Goal: Task Accomplishment & Management: Complete application form

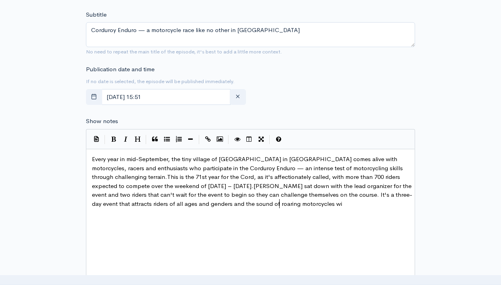
scroll to position [45, 0]
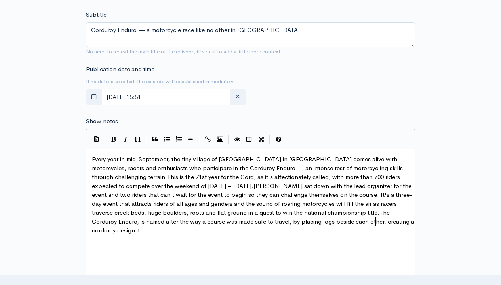
type textarea "Every year in mid-September, the tiny village of [GEOGRAPHIC_DATA] in [GEOGRAPH…"
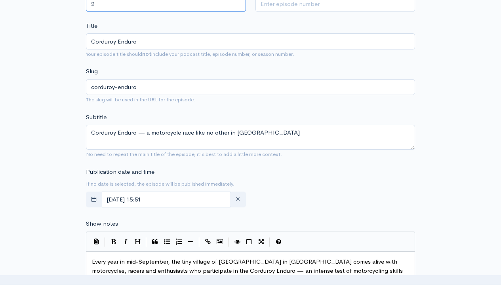
scroll to position [54, 0]
type input "2"
type input "111"
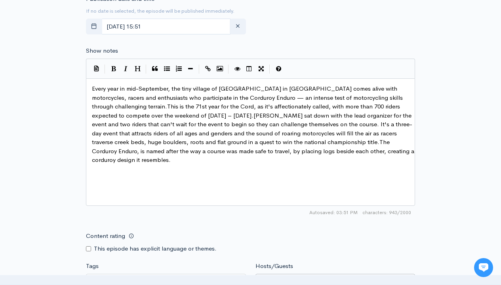
type input "Elizabeth Oakley"
click at [126, 277] on input "Tags" at bounding box center [126, 281] width 71 height 9
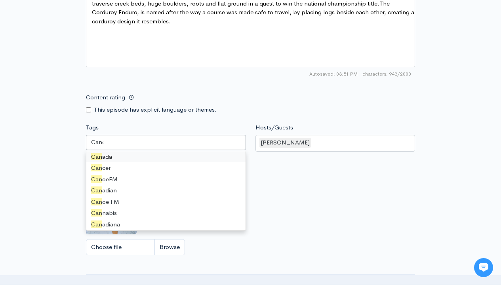
scroll to position [0, 0]
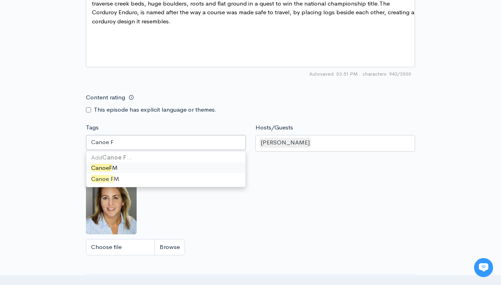
type input "Canoe FM"
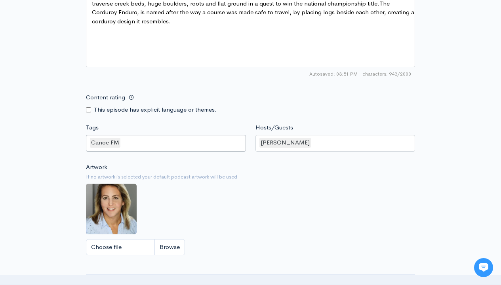
click at [122, 143] on input "Tags" at bounding box center [123, 142] width 2 height 9
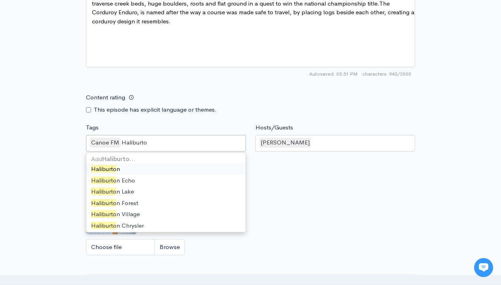
type input "Haliburton"
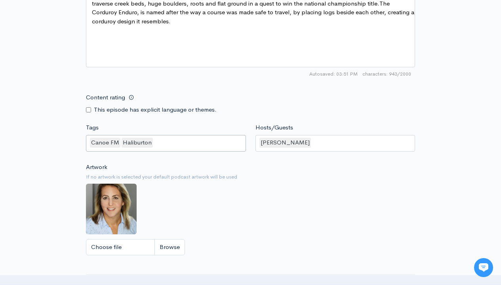
click at [154, 143] on input "Tags" at bounding box center [155, 142] width 2 height 9
type input "Corduroy Enduro"
click at [203, 143] on input "Tags" at bounding box center [204, 142] width 2 height 9
type input "Corduroy"
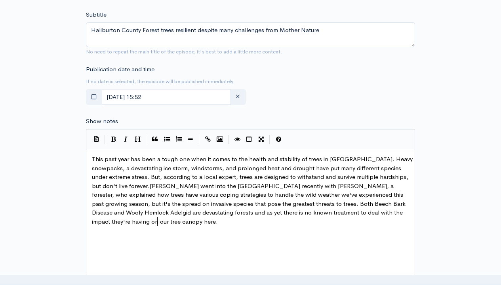
scroll to position [3, 324]
type textarea "This past year has been a tough one when it comes to the health and stability o…"
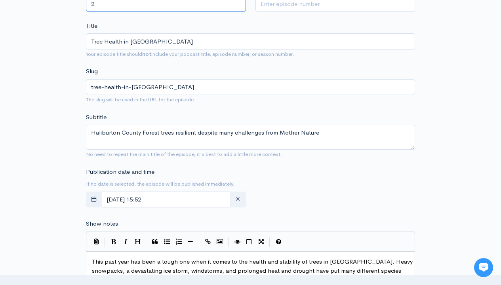
scroll to position [0, 0]
type input "2"
type input "112"
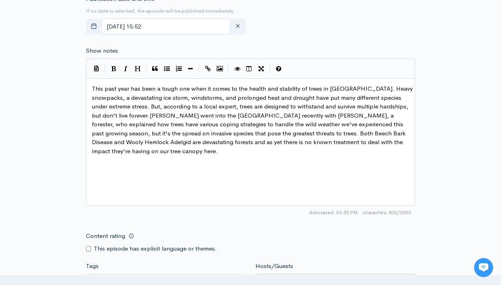
type input "[PERSON_NAME]"
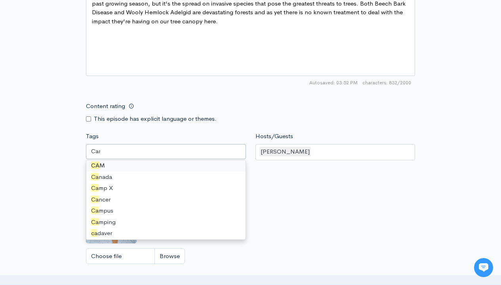
scroll to position [0, 0]
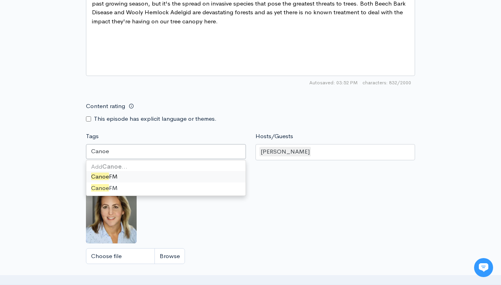
type input "Canoe FM"
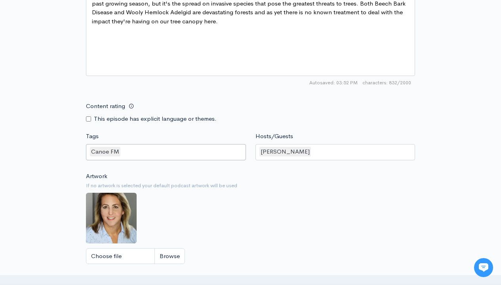
click at [122, 147] on input "Tags" at bounding box center [123, 151] width 2 height 9
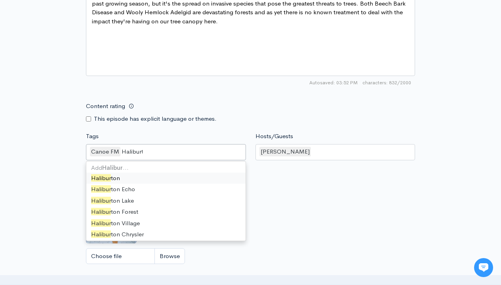
type input "Haliburton"
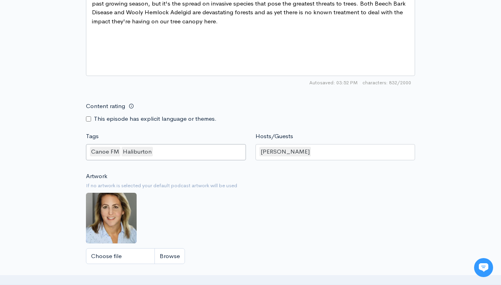
click at [154, 147] on input "Tags" at bounding box center [155, 151] width 2 height 9
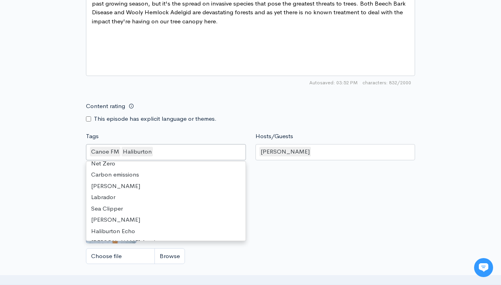
scroll to position [2, 0]
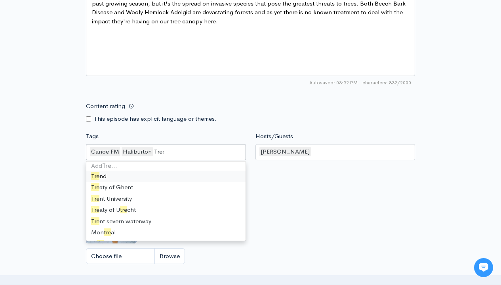
type input "Trees"
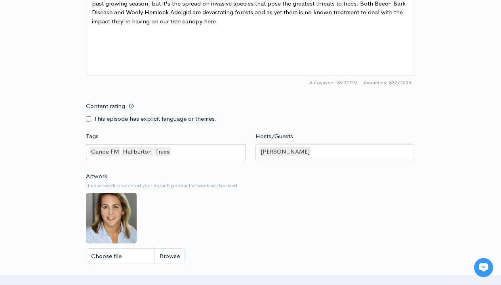
click at [172, 147] on input "Tags" at bounding box center [173, 151] width 2 height 9
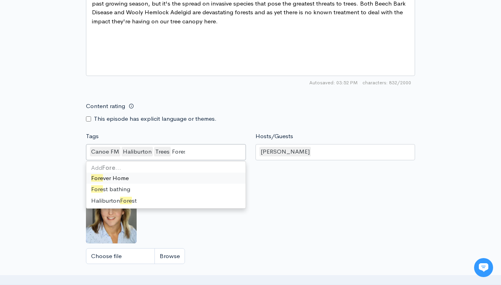
type input "Forester"
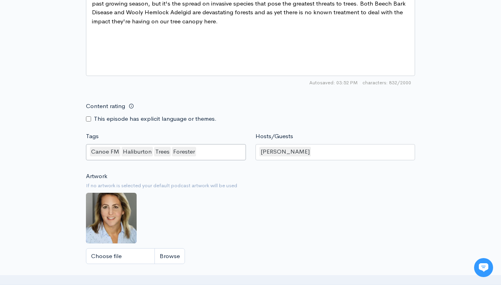
click at [197, 147] on input "Tags" at bounding box center [198, 151] width 2 height 9
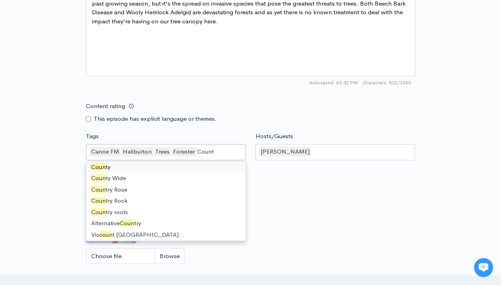
type input "County"
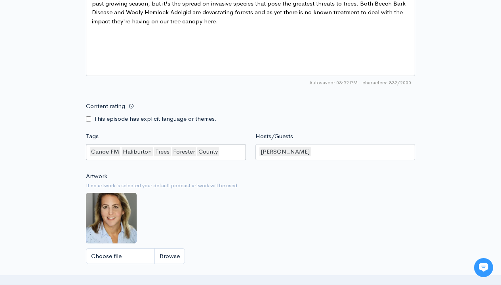
click at [220, 147] on input "Tags" at bounding box center [221, 151] width 2 height 9
type input "Past"
click at [235, 147] on input "Tags" at bounding box center [236, 151] width 2 height 9
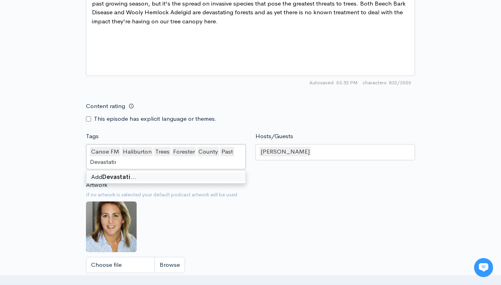
type input "Devastating"
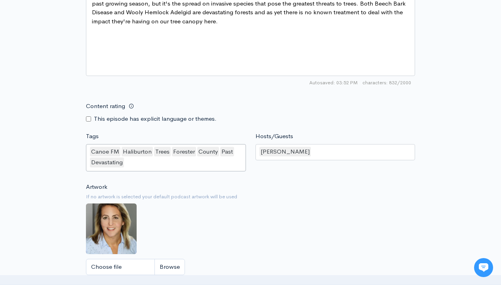
click at [126, 158] on input "Tags" at bounding box center [126, 162] width 2 height 9
type input "Species"
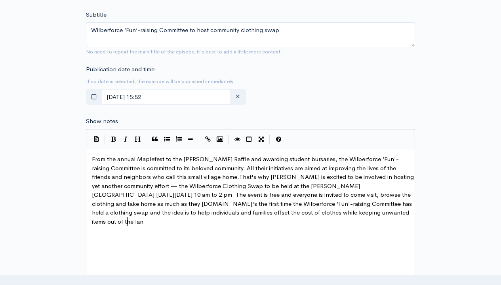
scroll to position [45, 0]
type textarea "From the annual Maplefest to the [PERSON_NAME] Raffle and awarding student burs…"
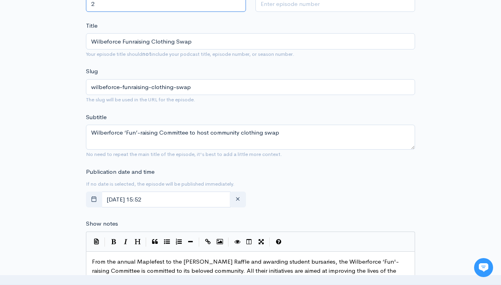
scroll to position [0, 0]
type input "2"
type input "113"
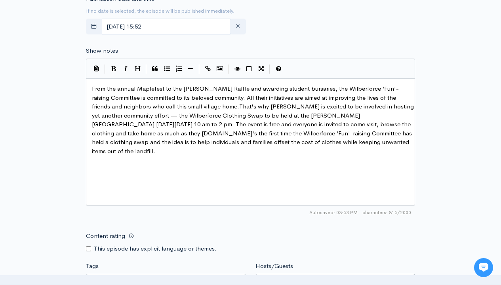
type input "[PERSON_NAME]"
click at [126, 277] on input "Tags" at bounding box center [126, 281] width 71 height 9
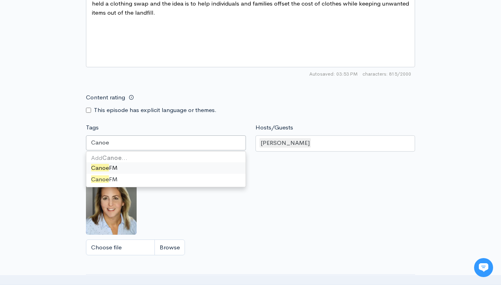
scroll to position [0, 0]
type input "Canoe FM"
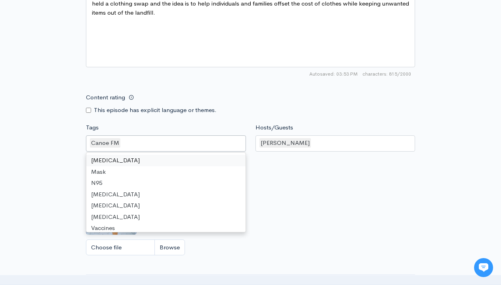
click at [122, 143] on input "Tags" at bounding box center [123, 143] width 2 height 9
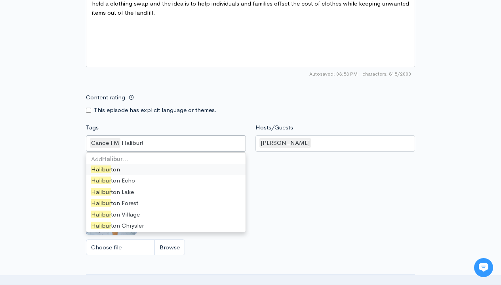
type input "Haliburton"
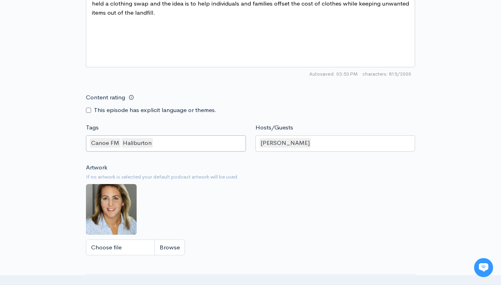
click at [154, 143] on input "Tags" at bounding box center [155, 143] width 2 height 9
type input "Raising Committee"
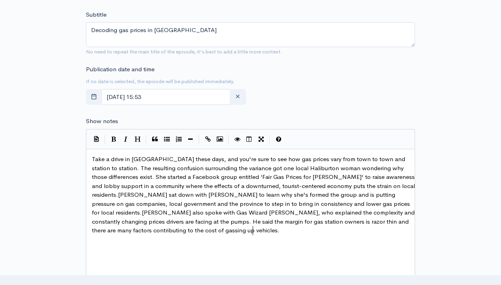
scroll to position [54, 0]
type textarea "Take a drive in Haliburton County these days, and you're sure to see how gas pr…"
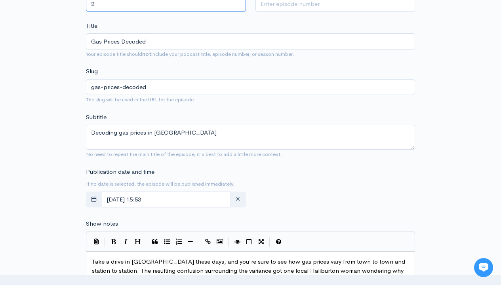
scroll to position [0, 0]
type input "2"
type input "114"
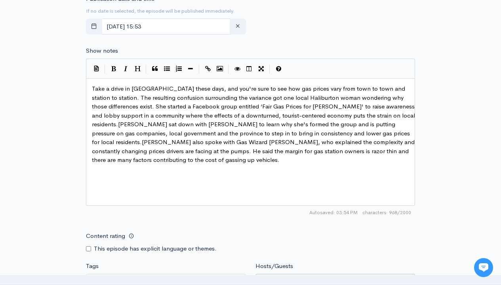
type input "[PERSON_NAME]"
click at [126, 277] on input "Tags" at bounding box center [126, 281] width 71 height 9
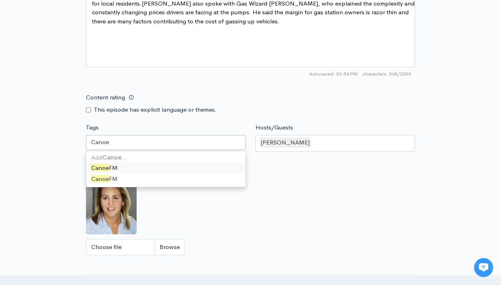
scroll to position [0, 0]
type input "Canoe FM"
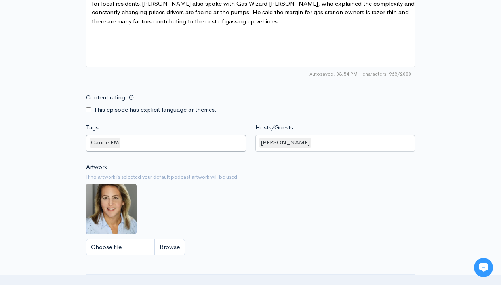
click at [122, 143] on input "Tags" at bounding box center [123, 142] width 2 height 9
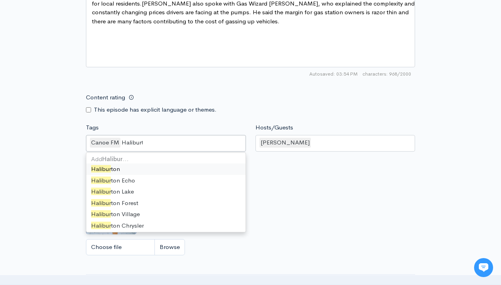
type input "Haliburton"
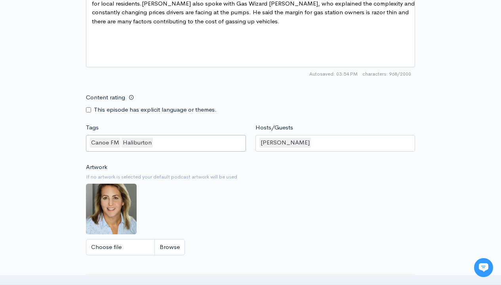
click at [154, 143] on input "Tags" at bounding box center [155, 142] width 2 height 9
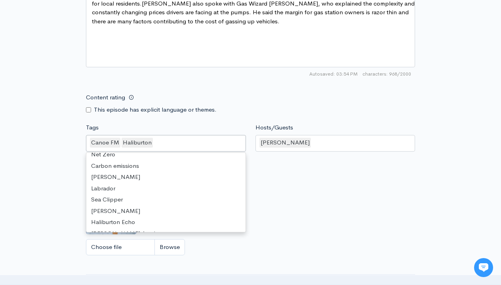
scroll to position [2, 0]
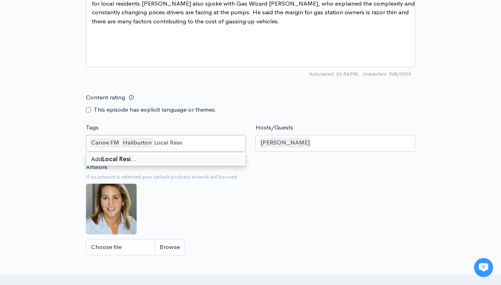
type input "Local Residents"
click at [199, 143] on input "Tags" at bounding box center [200, 142] width 2 height 9
